Goal: Book appointment/travel/reservation

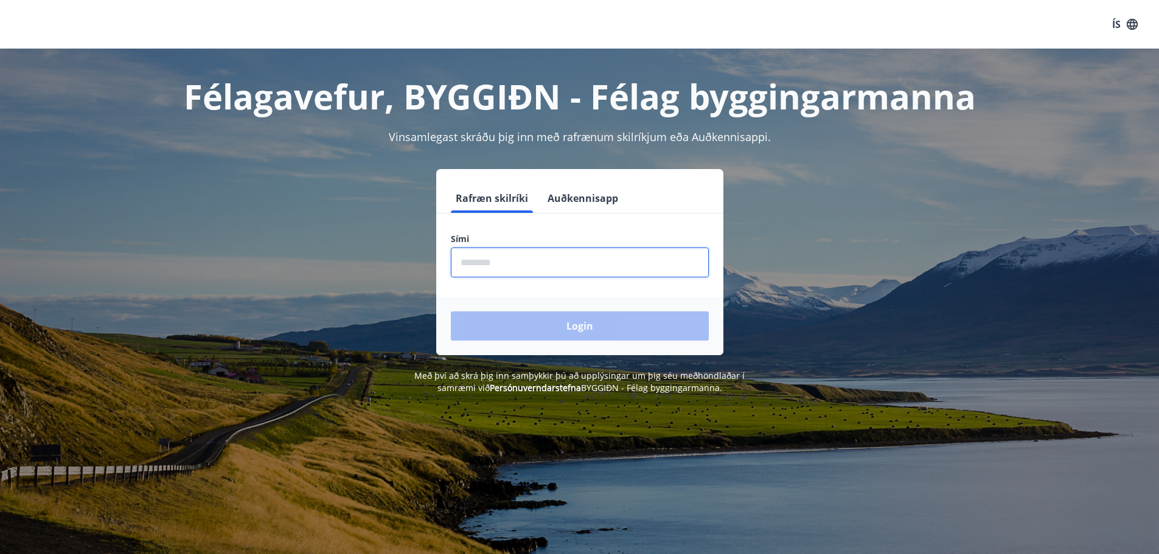
click at [524, 268] on input "phone" at bounding box center [580, 263] width 258 height 30
type input "********"
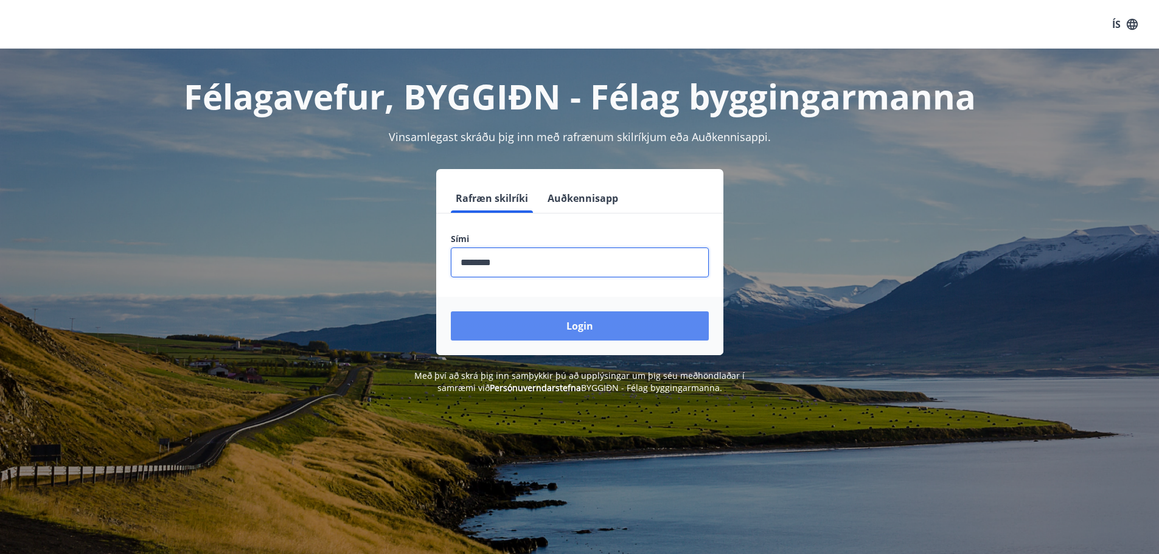
click at [578, 324] on button "Login" at bounding box center [580, 326] width 258 height 29
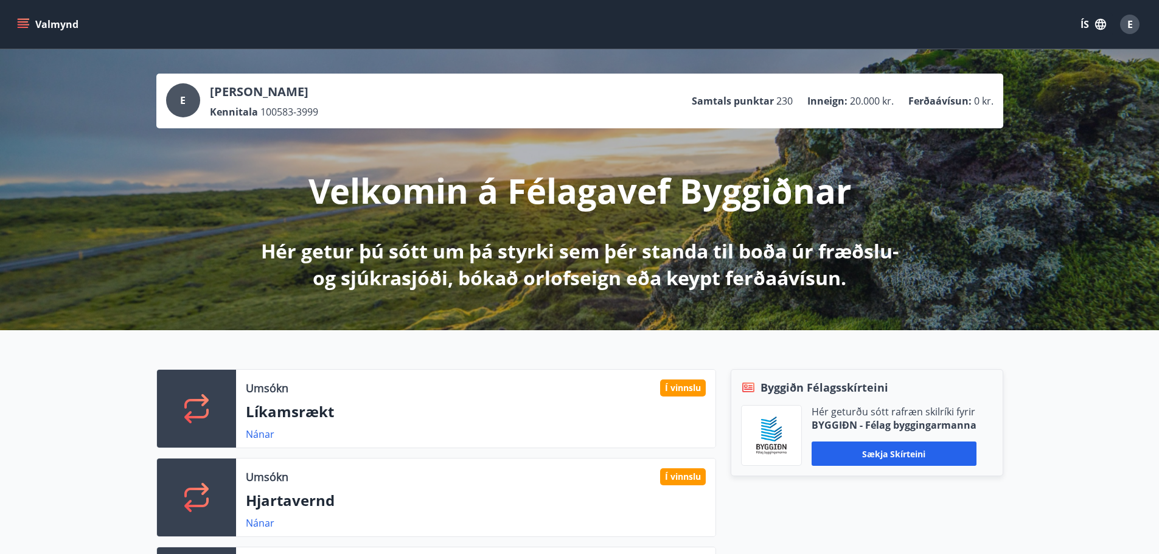
scroll to position [122, 0]
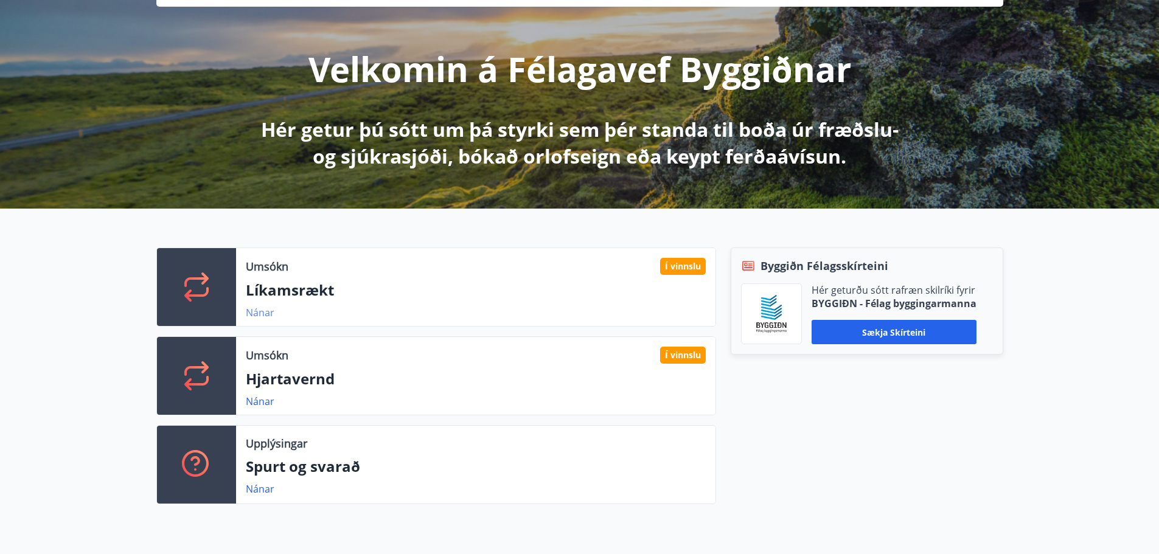
click at [249, 311] on link "Nánar" at bounding box center [260, 312] width 29 height 13
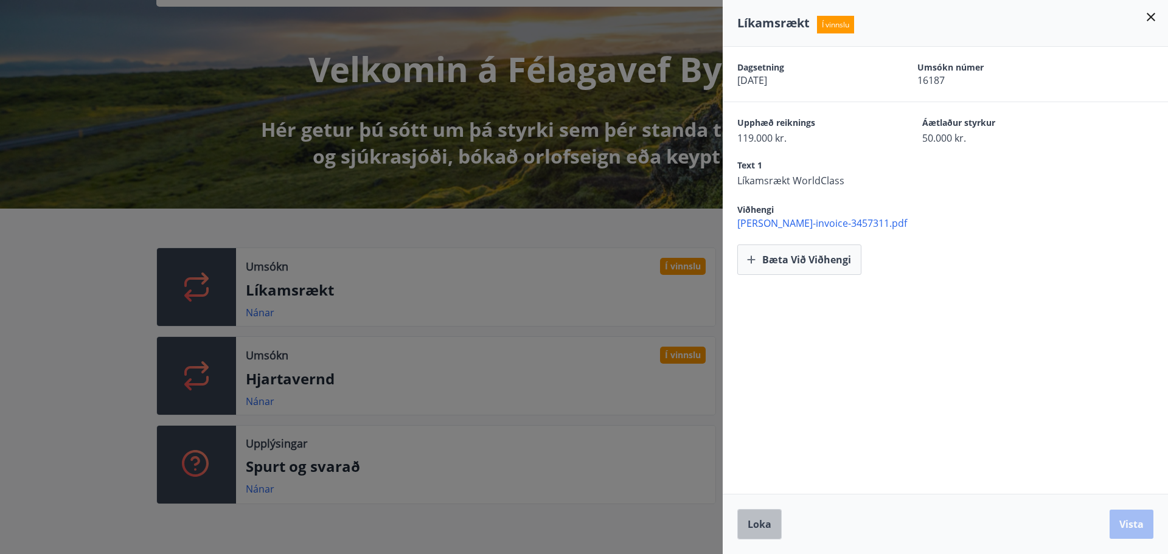
click at [761, 523] on span "Loka" at bounding box center [760, 524] width 24 height 13
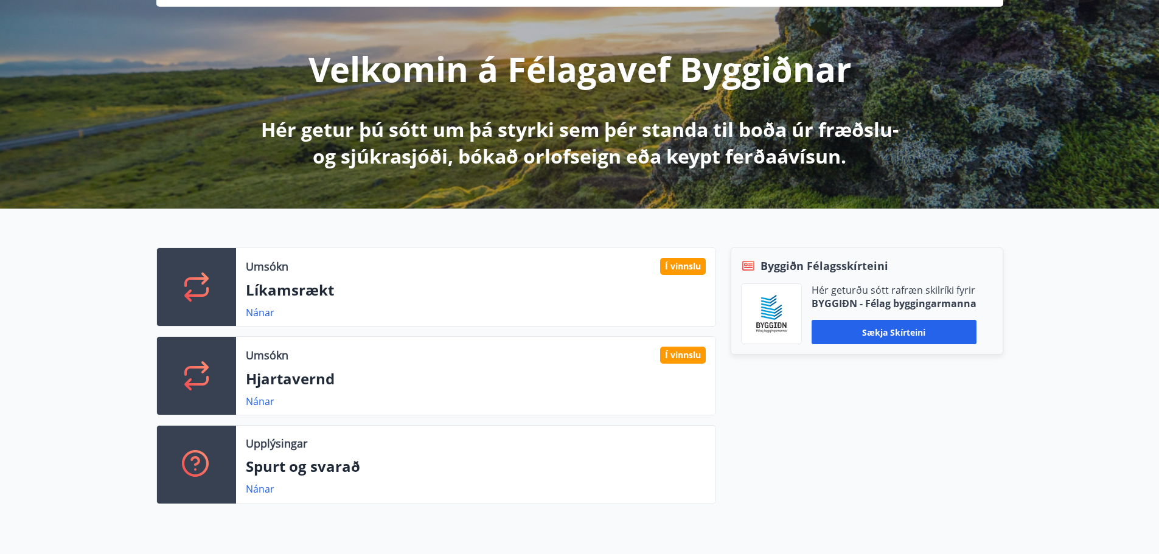
click at [349, 369] on p "Hjartavernd" at bounding box center [476, 379] width 460 height 21
click at [253, 405] on link "Nánar" at bounding box center [260, 401] width 29 height 13
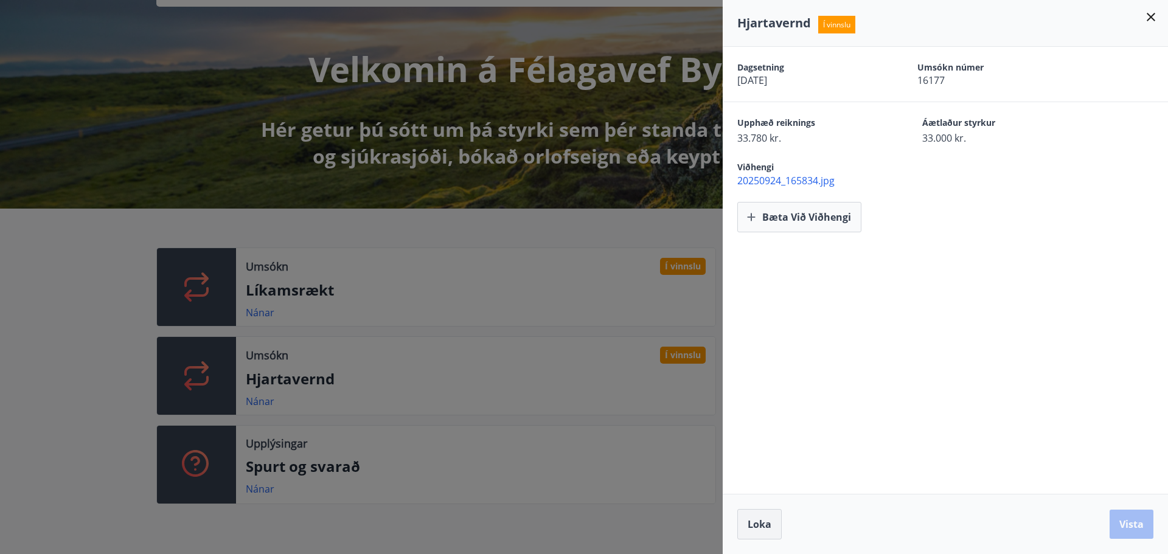
click at [754, 524] on span "Loka" at bounding box center [760, 524] width 24 height 13
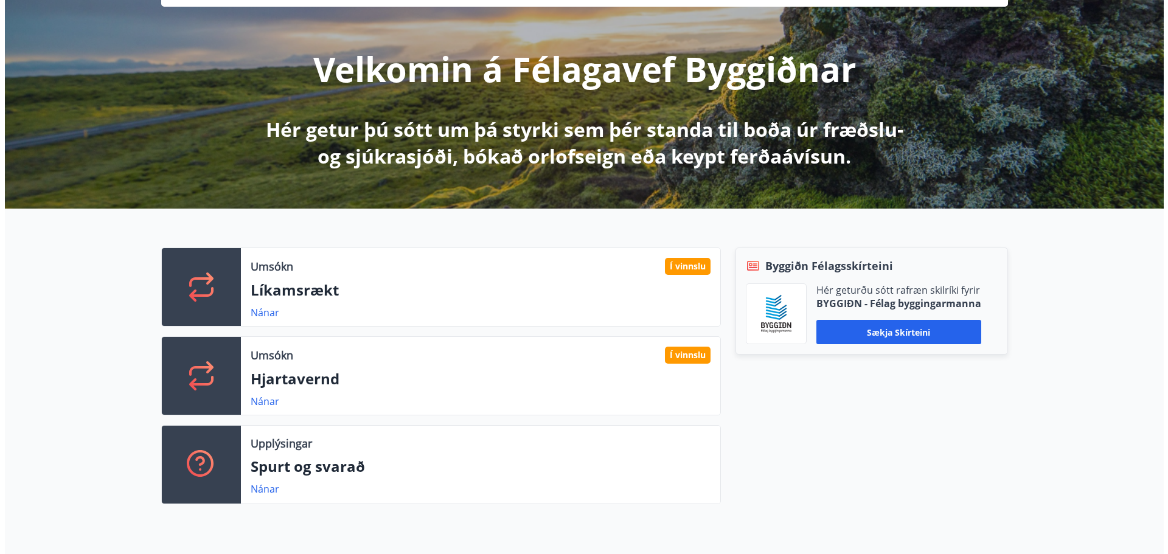
scroll to position [0, 0]
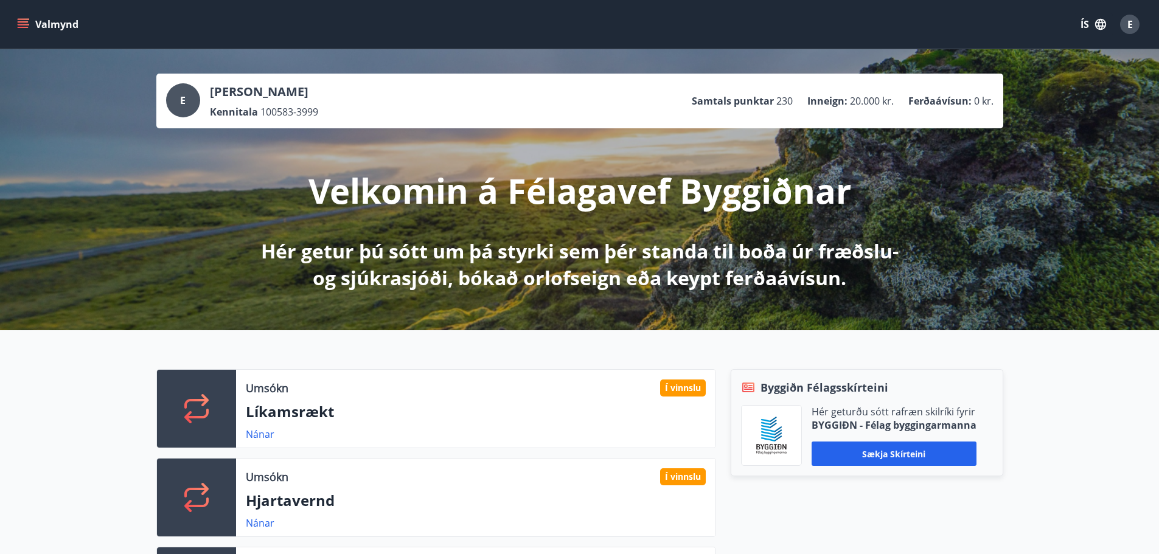
click at [25, 20] on icon "menu" at bounding box center [23, 24] width 12 height 12
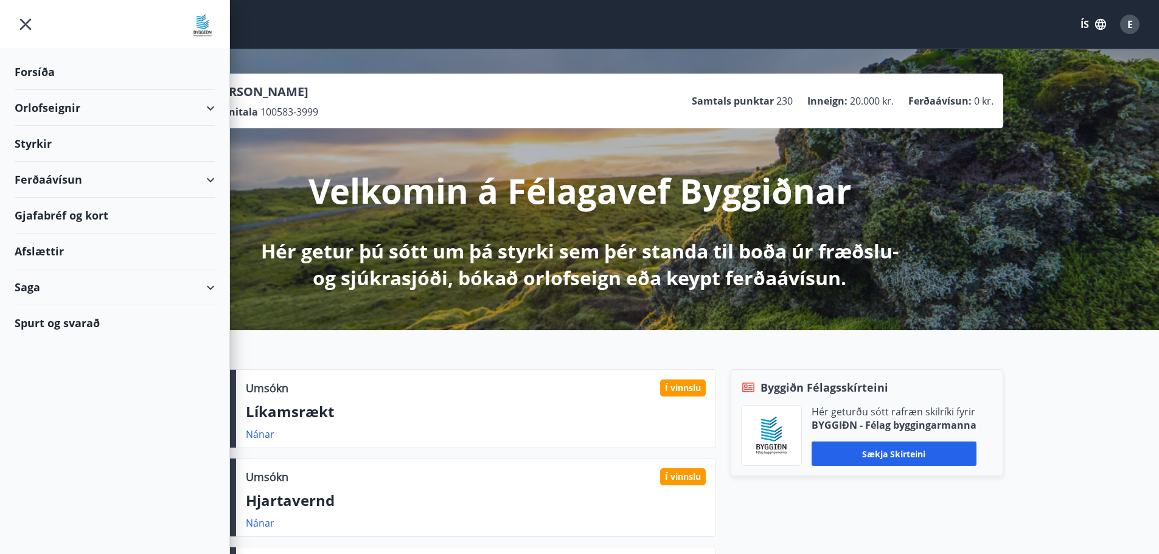
click at [189, 111] on div "Orlofseignir" at bounding box center [115, 108] width 200 height 36
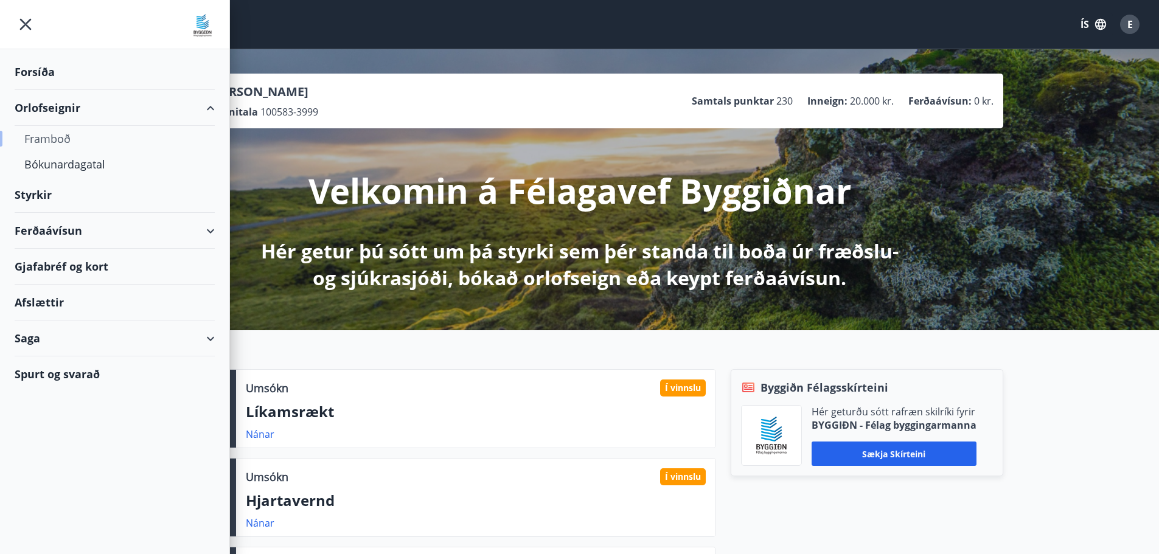
click at [49, 137] on div "Framboð" at bounding box center [114, 139] width 181 height 26
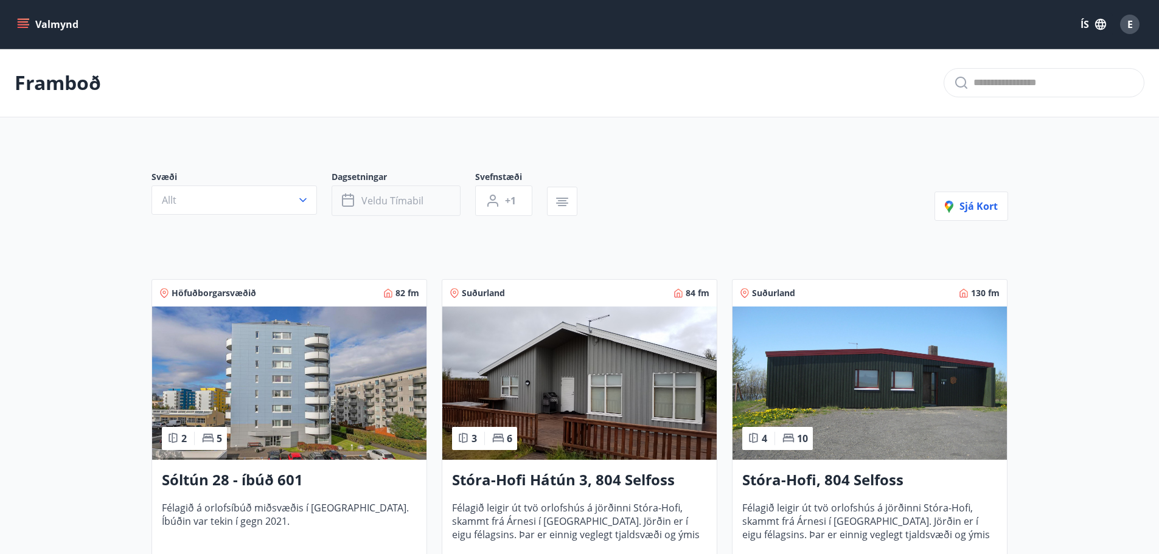
click at [436, 205] on button "Veldu tímabil" at bounding box center [396, 201] width 129 height 30
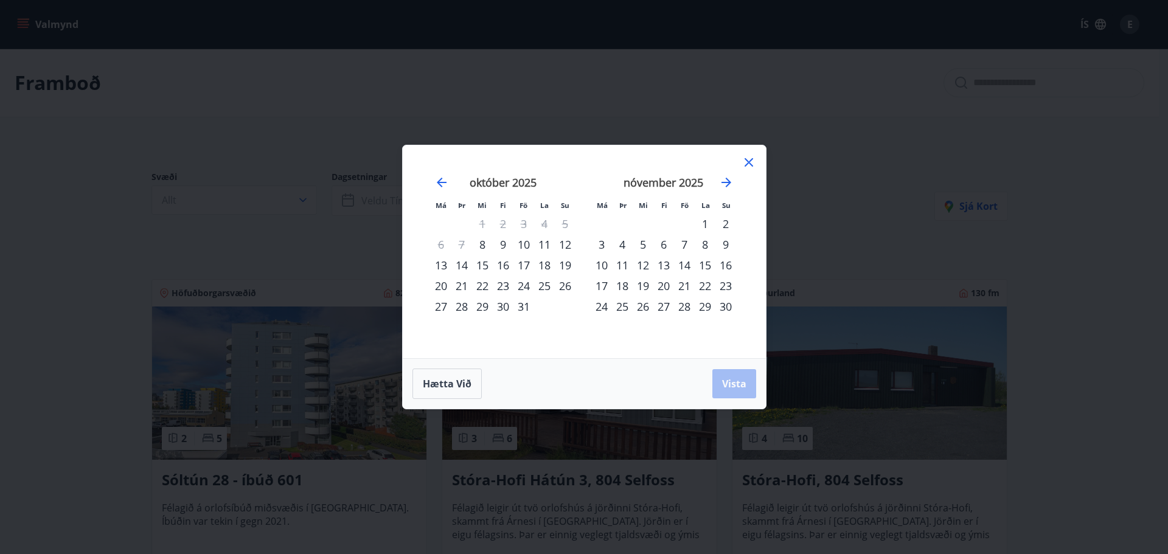
click at [524, 285] on div "24" at bounding box center [524, 286] width 21 height 21
click at [567, 289] on div "26" at bounding box center [565, 286] width 21 height 21
click at [742, 388] on span "Vista" at bounding box center [734, 383] width 24 height 13
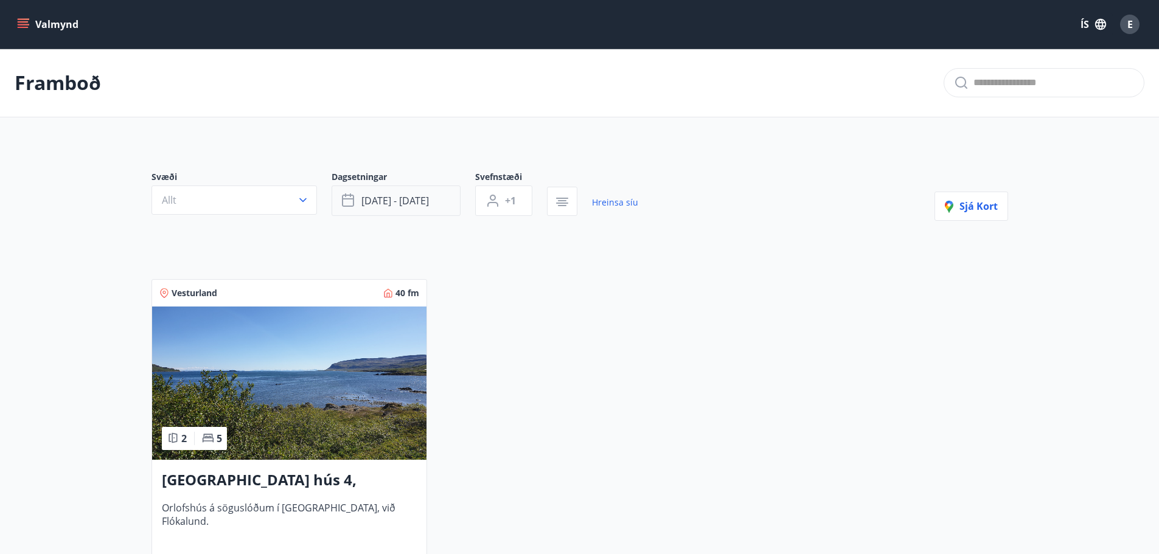
click at [438, 195] on button "[DATE] - [DATE]" at bounding box center [396, 201] width 129 height 30
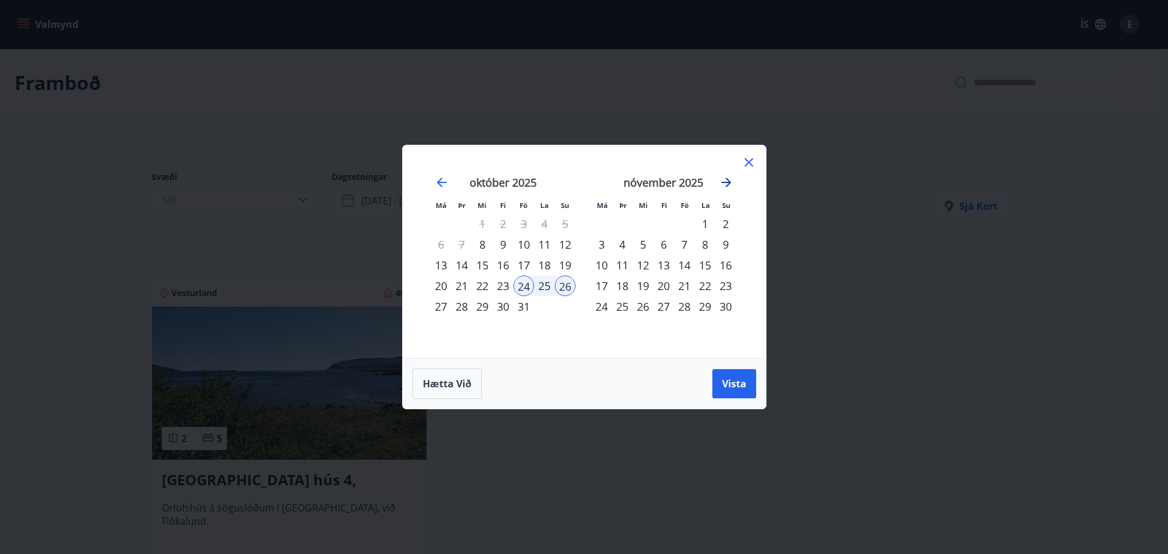
click at [727, 187] on icon "Move forward to switch to the next month." at bounding box center [726, 182] width 15 height 15
click at [727, 186] on icon "Move forward to switch to the next month." at bounding box center [727, 183] width 10 height 10
click at [458, 382] on span "Hætta við" at bounding box center [447, 383] width 49 height 13
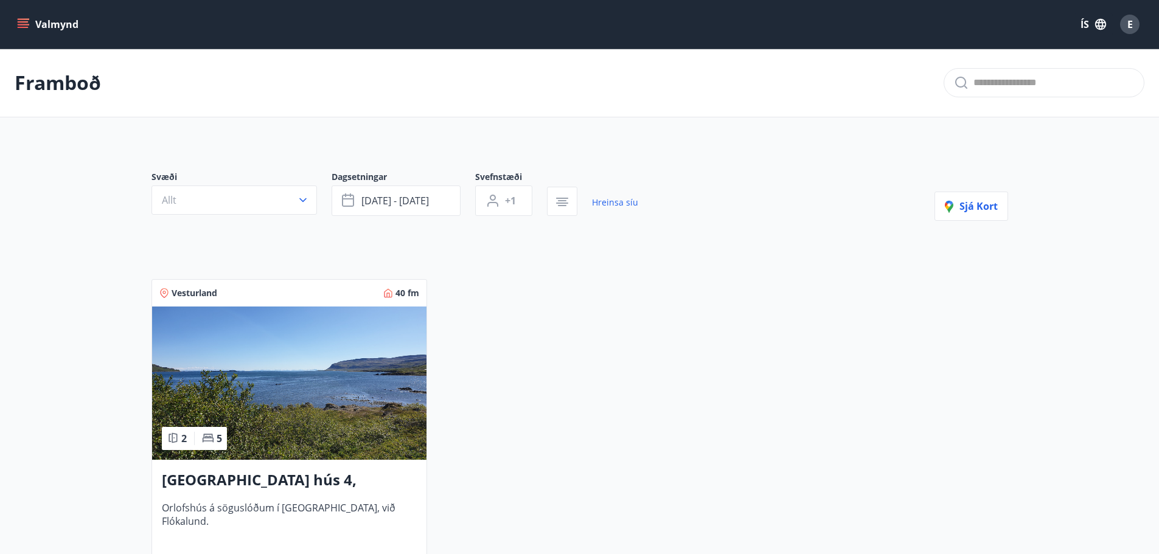
click at [1136, 26] on div "E" at bounding box center [1129, 24] width 19 height 19
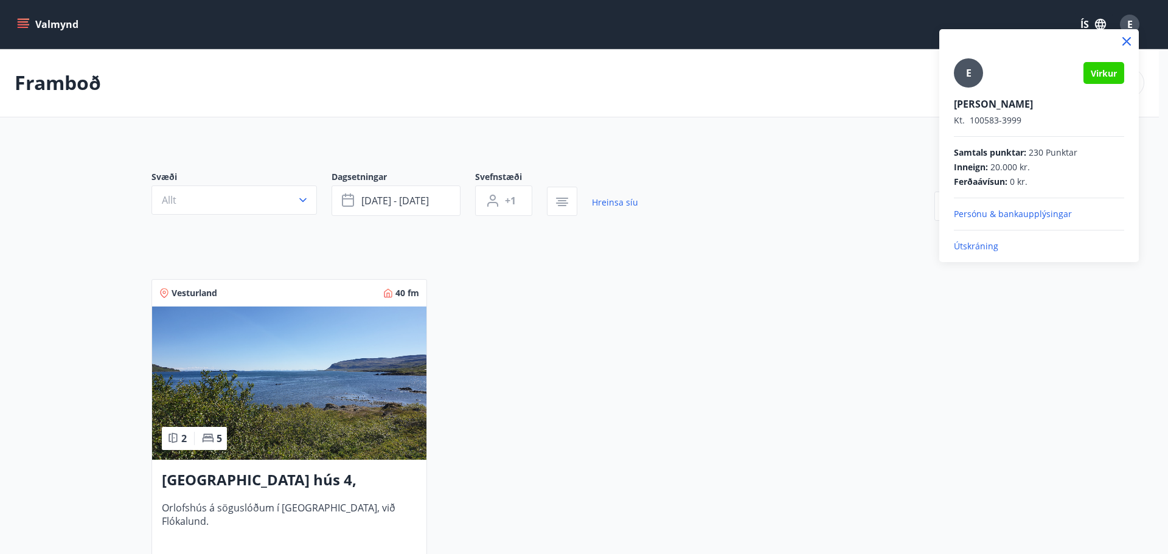
click at [991, 215] on p "Persónu & bankaupplýsingar" at bounding box center [1039, 214] width 170 height 12
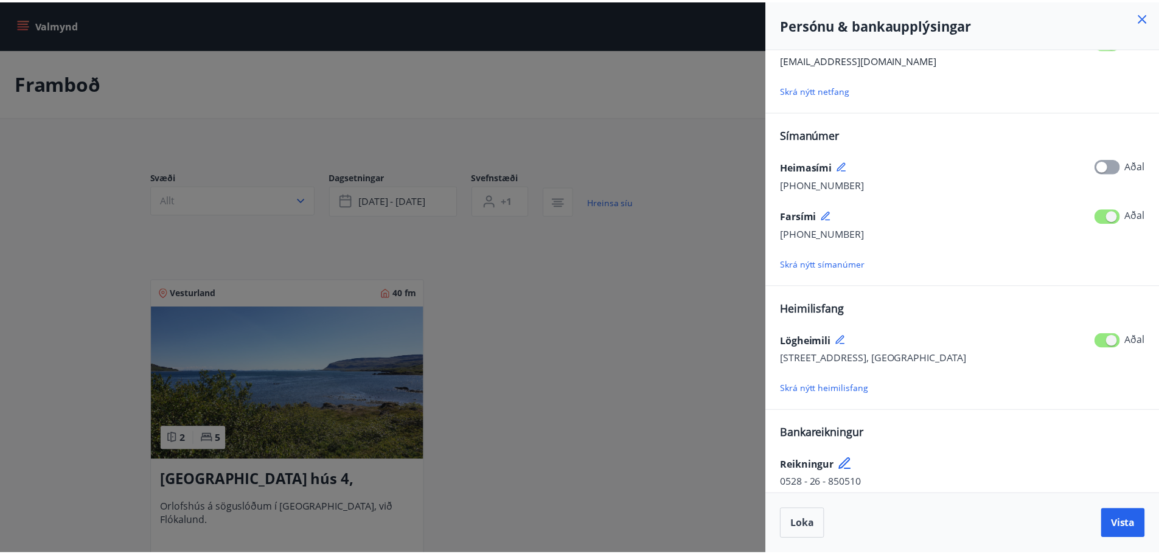
scroll to position [71, 0]
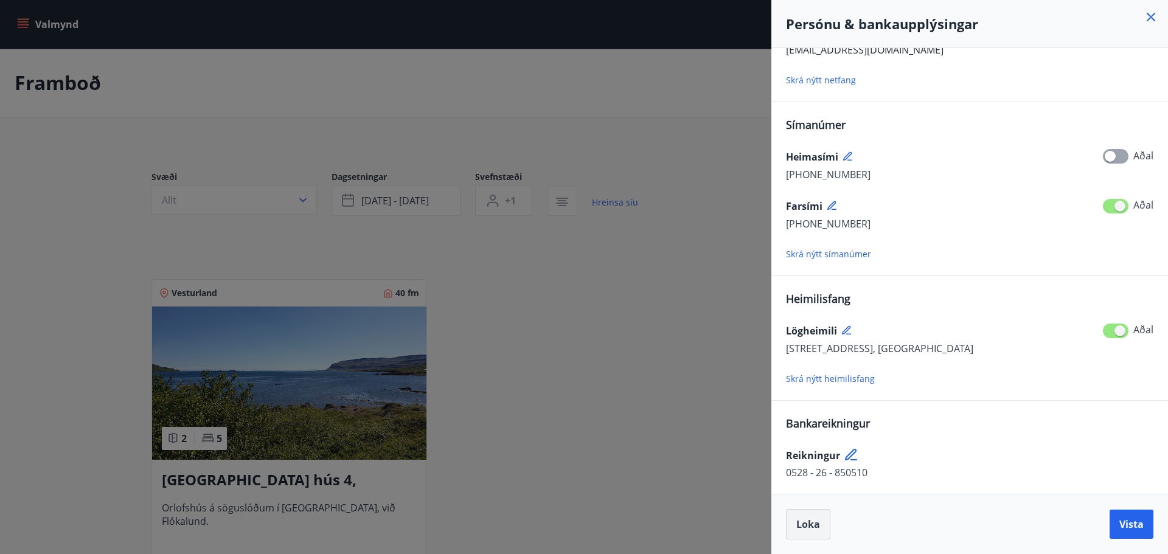
click at [809, 526] on span "Loka" at bounding box center [809, 524] width 24 height 13
